Goal: Browse casually

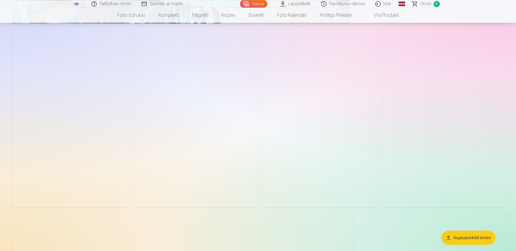
scroll to position [1231, 0]
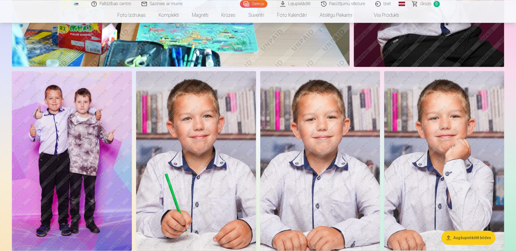
click at [69, 123] on img at bounding box center [72, 161] width 120 height 180
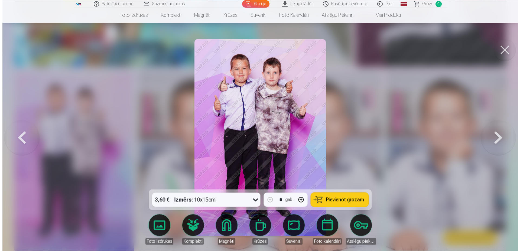
scroll to position [1240, 0]
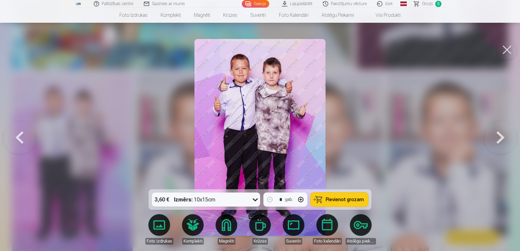
click at [509, 48] on button at bounding box center [507, 50] width 22 height 22
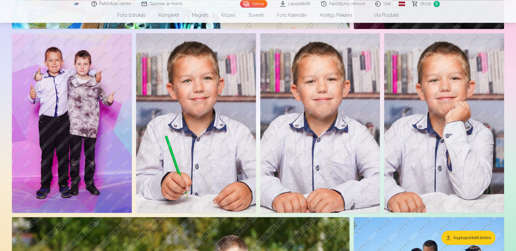
scroll to position [1252, 0]
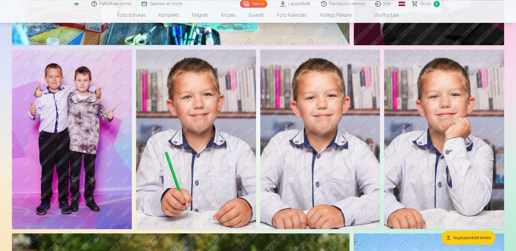
click at [62, 102] on img at bounding box center [72, 140] width 120 height 180
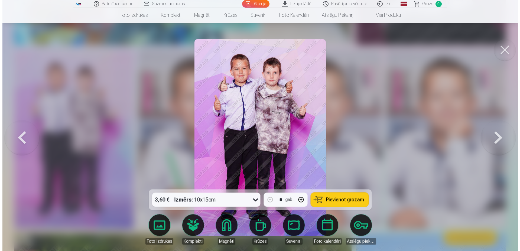
scroll to position [1262, 0]
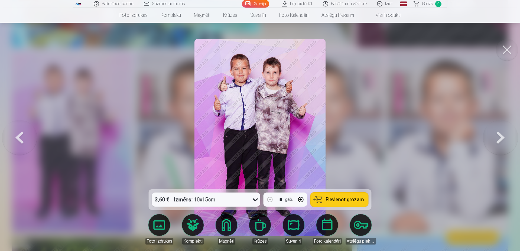
click at [505, 49] on button at bounding box center [507, 50] width 22 height 22
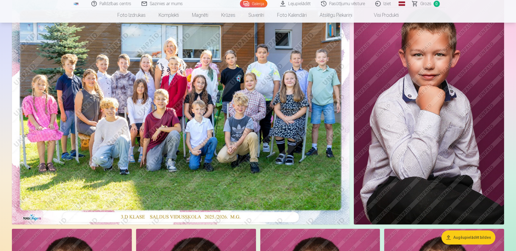
scroll to position [95, 0]
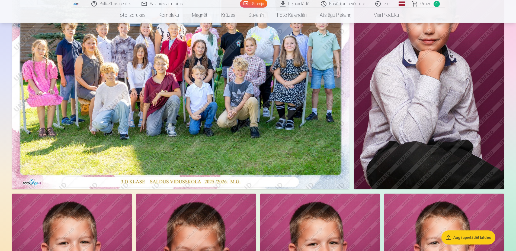
click at [270, 90] on img at bounding box center [180, 76] width 337 height 225
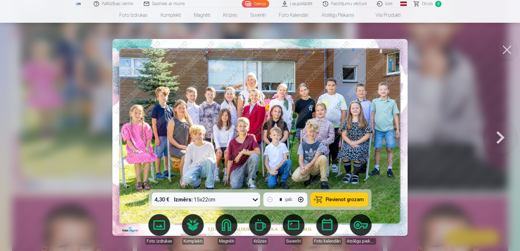
click at [512, 49] on button at bounding box center [507, 50] width 22 height 22
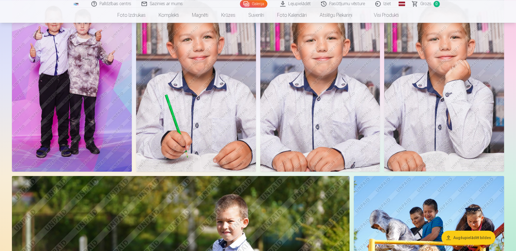
scroll to position [1275, 0]
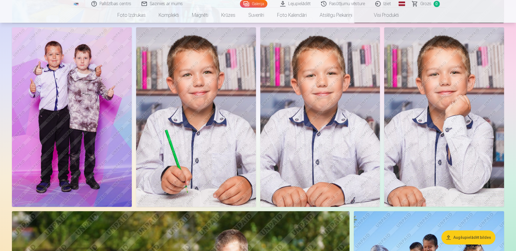
click at [63, 106] on img at bounding box center [72, 117] width 120 height 180
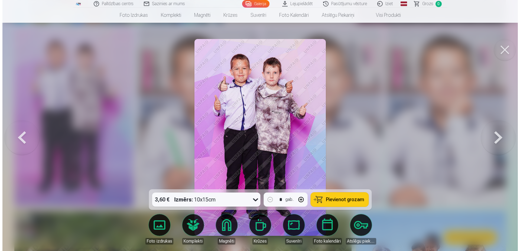
scroll to position [1284, 0]
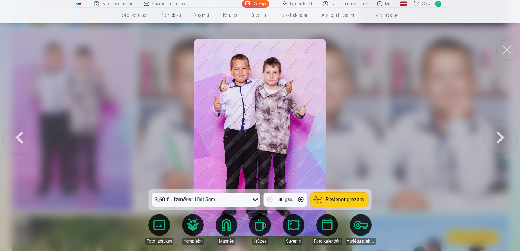
click at [505, 51] on button at bounding box center [507, 50] width 22 height 22
